Goal: Task Accomplishment & Management: Manage account settings

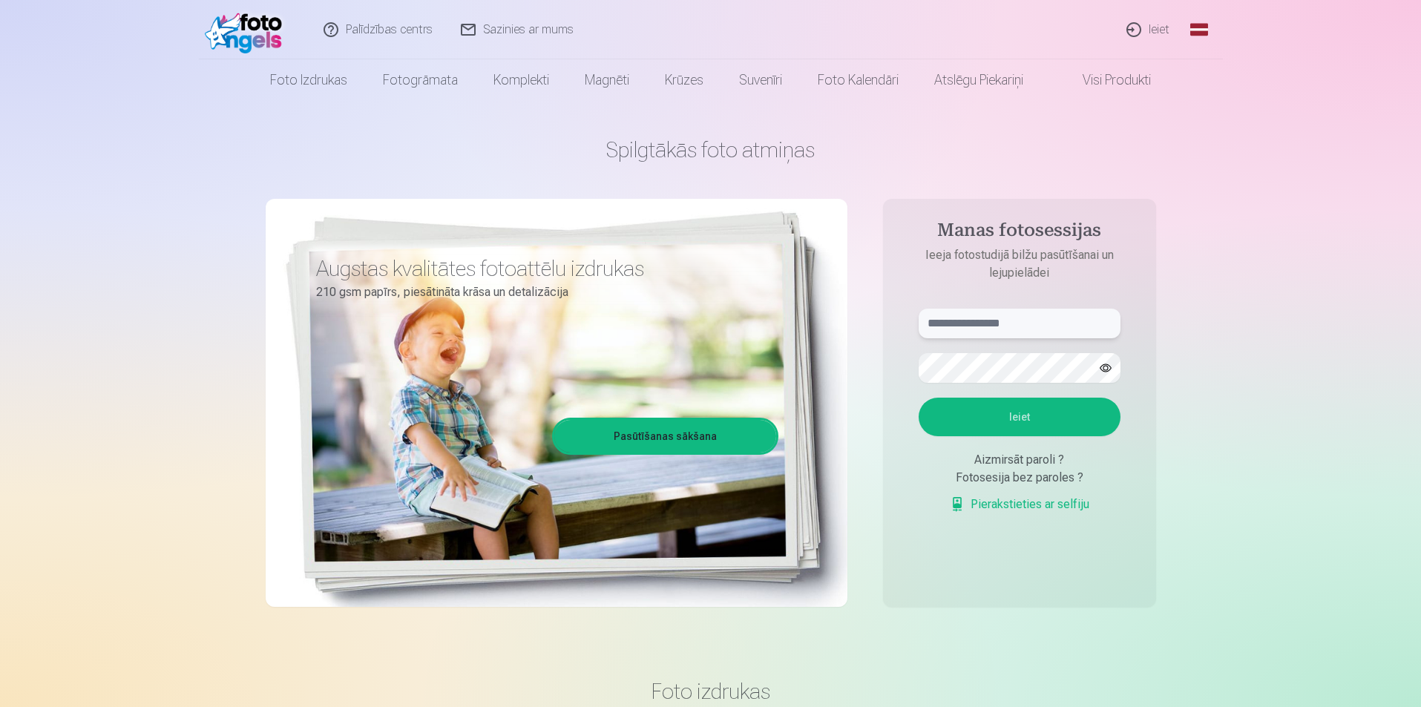
click at [1002, 320] on input "text" at bounding box center [1019, 324] width 202 height 30
type input "**********"
click at [1007, 427] on button "Ieiet" at bounding box center [1019, 417] width 202 height 39
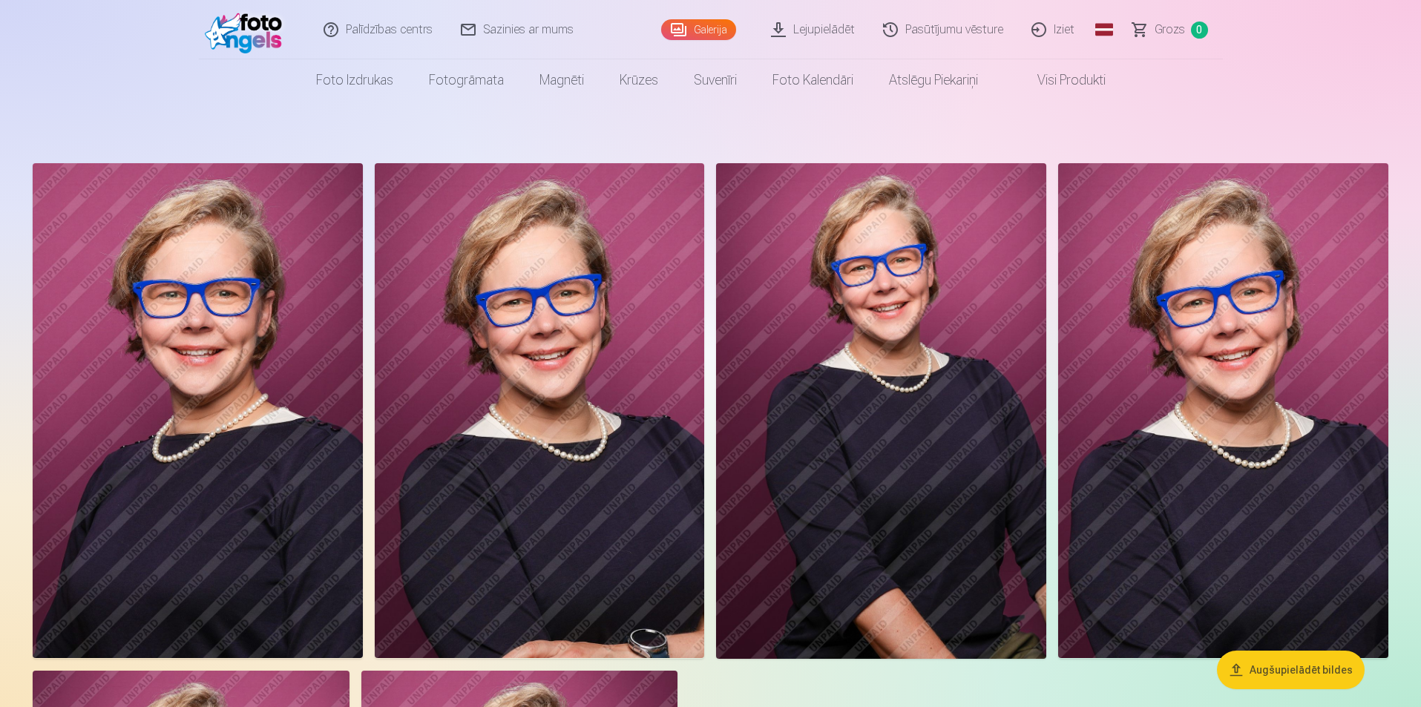
click at [688, 24] on link "Galerija" at bounding box center [698, 29] width 75 height 21
